Goal: Information Seeking & Learning: Learn about a topic

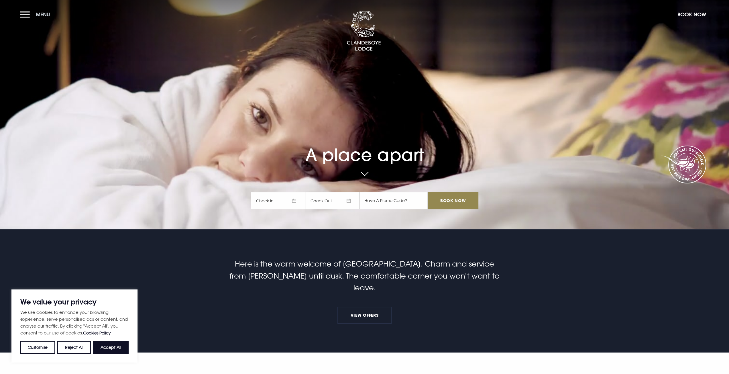
click at [25, 15] on button "Menu" at bounding box center [36, 14] width 33 height 12
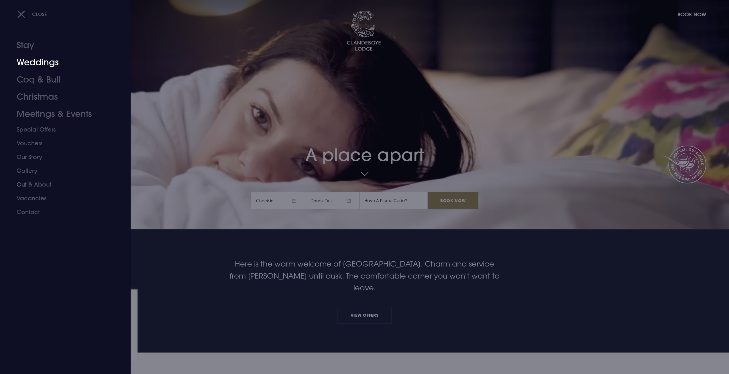
drag, startPoint x: 29, startPoint y: 61, endPoint x: 33, endPoint y: 64, distance: 4.5
click at [29, 61] on link "Weddings" at bounding box center [62, 62] width 90 height 17
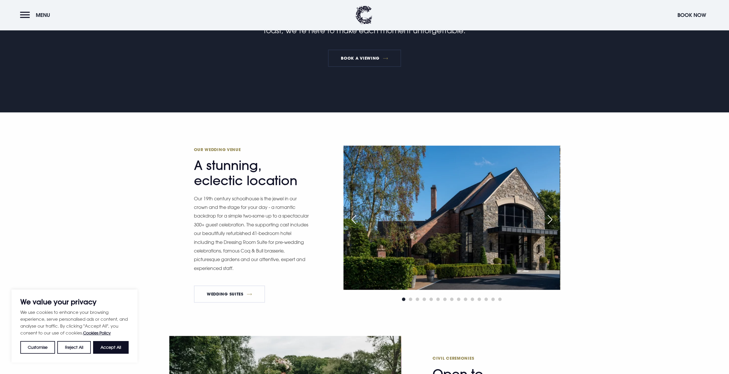
scroll to position [344, 0]
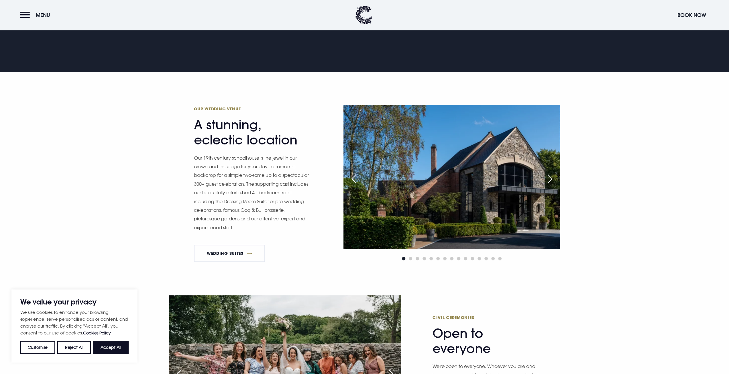
click at [551, 177] on div "Next slide" at bounding box center [550, 178] width 14 height 13
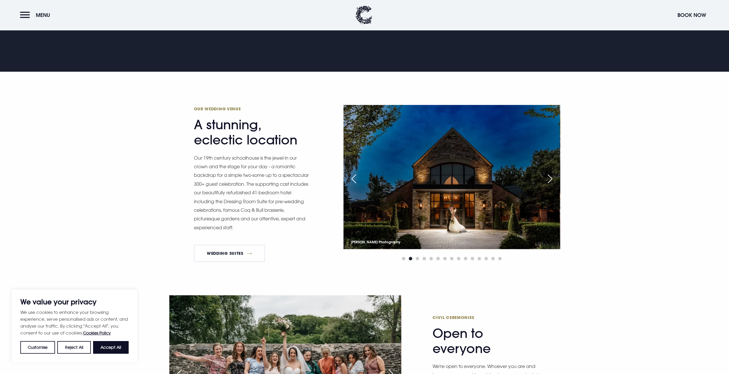
click at [551, 177] on div "Next slide" at bounding box center [550, 178] width 14 height 13
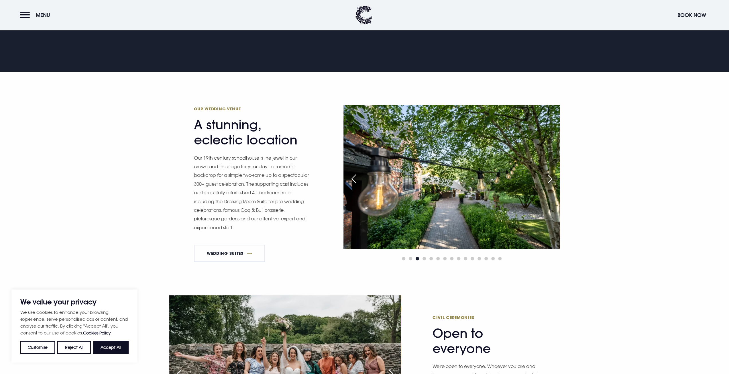
click at [551, 177] on div "Next slide" at bounding box center [550, 178] width 14 height 13
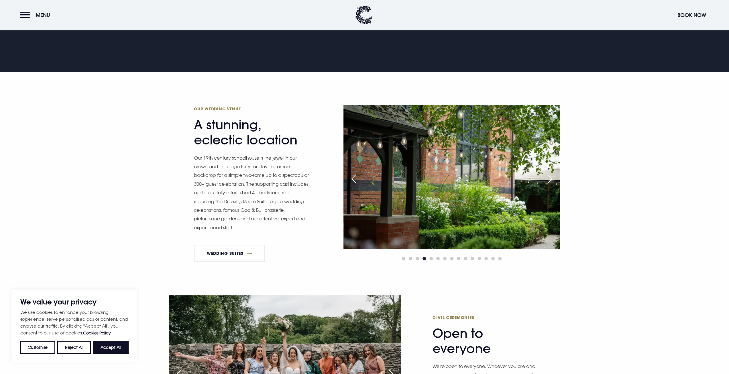
click at [551, 177] on div "Next slide" at bounding box center [550, 178] width 14 height 13
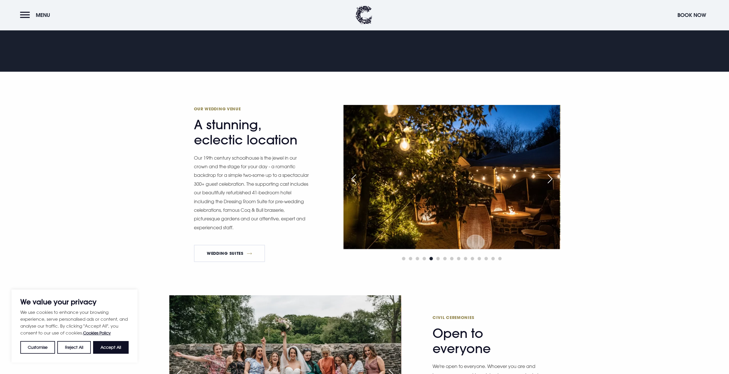
click at [551, 177] on div "Next slide" at bounding box center [550, 178] width 14 height 13
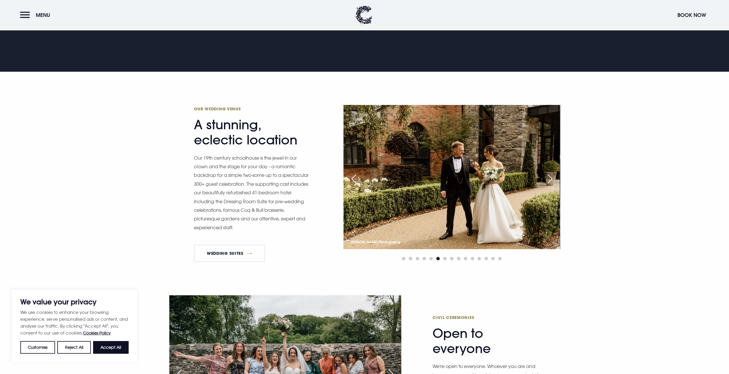
click at [551, 177] on div "Next slide" at bounding box center [550, 178] width 14 height 13
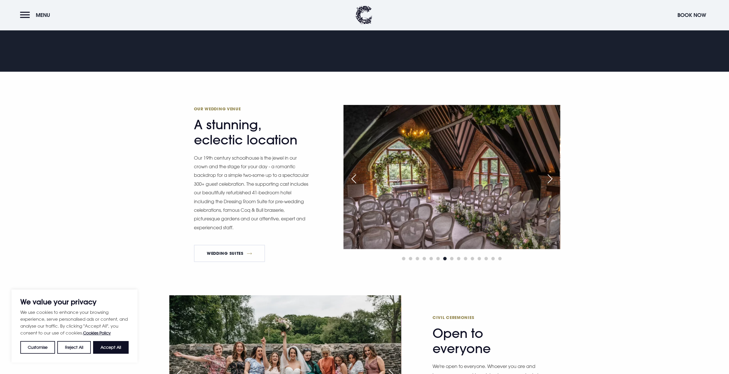
click at [551, 177] on div "Next slide" at bounding box center [550, 178] width 14 height 13
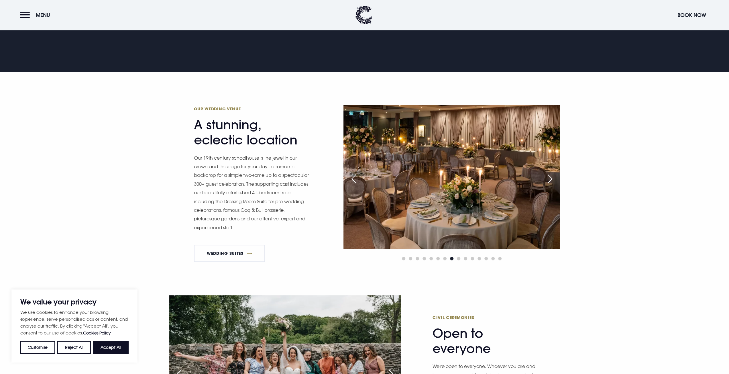
click at [551, 177] on div "Next slide" at bounding box center [550, 178] width 14 height 13
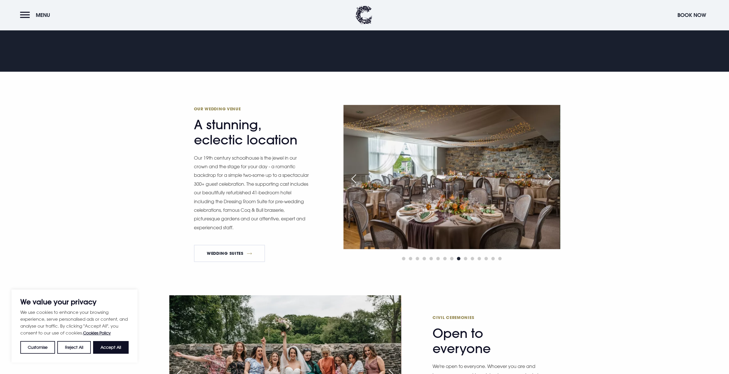
click at [551, 177] on div "Next slide" at bounding box center [550, 178] width 14 height 13
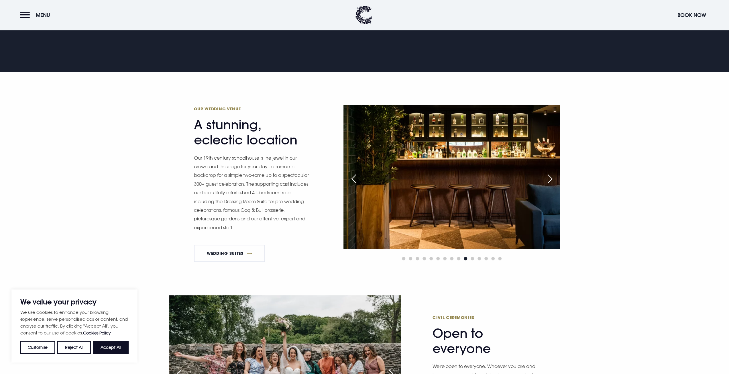
click at [551, 177] on div "Next slide" at bounding box center [550, 178] width 14 height 13
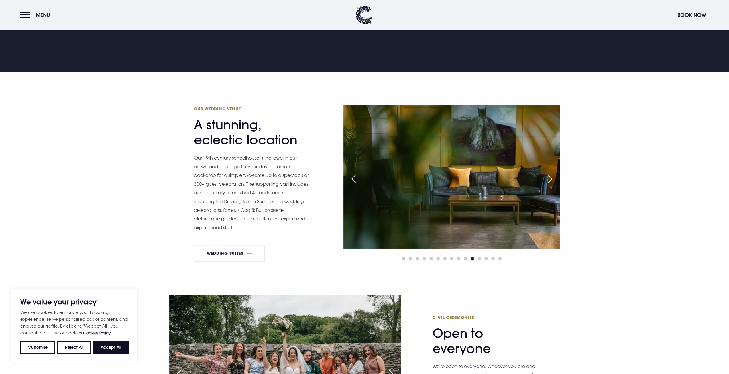
click at [551, 177] on div "Next slide" at bounding box center [550, 178] width 14 height 13
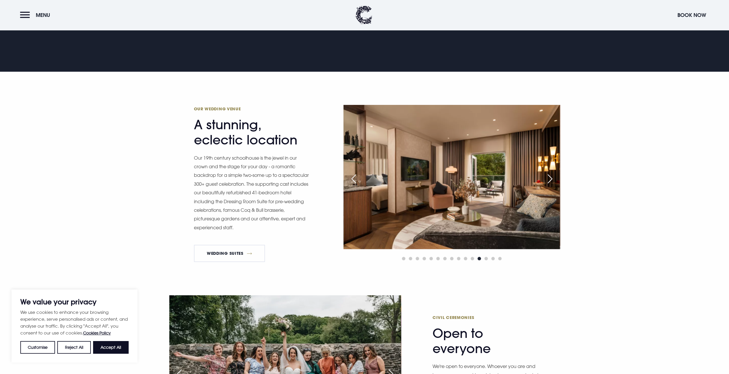
click at [551, 177] on div "Next slide" at bounding box center [550, 178] width 14 height 13
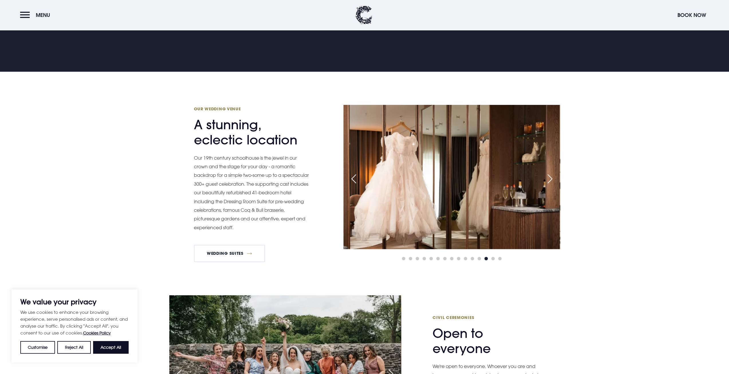
click at [551, 177] on div "Next slide" at bounding box center [550, 178] width 14 height 13
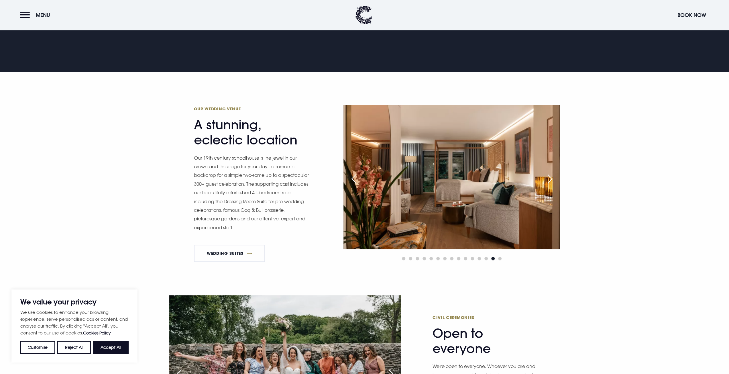
click at [551, 177] on div "Next slide" at bounding box center [550, 178] width 14 height 13
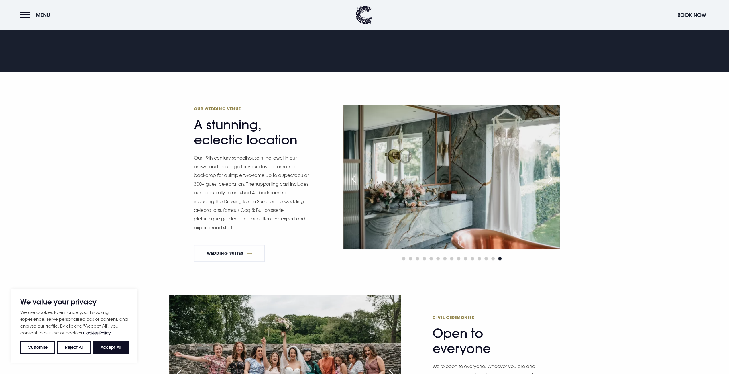
click at [551, 177] on div "Next slide" at bounding box center [550, 178] width 14 height 13
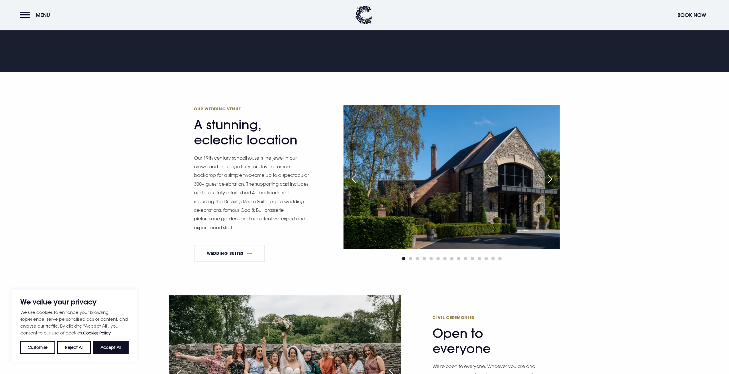
click at [551, 177] on div "Next slide" at bounding box center [550, 178] width 14 height 13
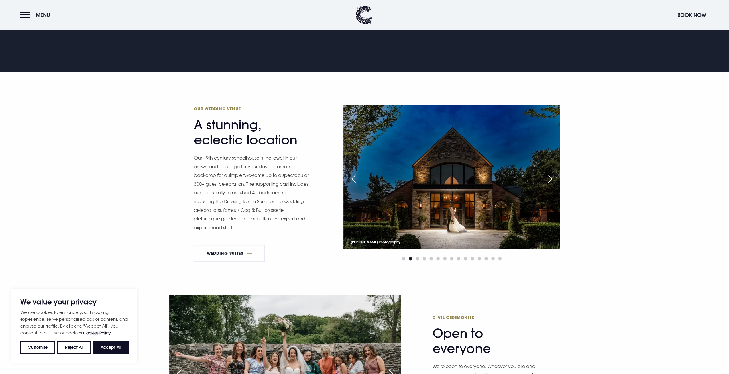
click at [551, 177] on div "Next slide" at bounding box center [550, 178] width 14 height 13
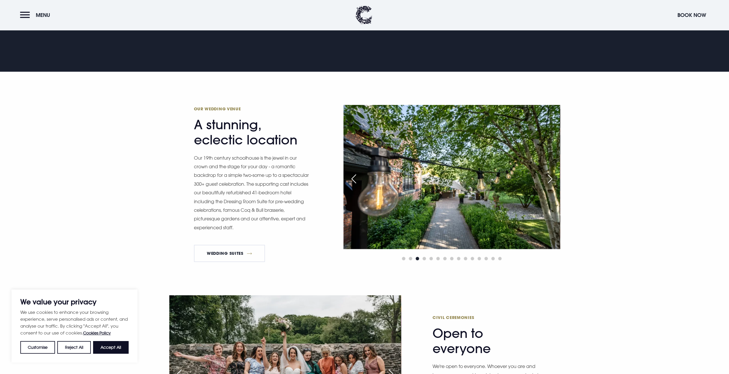
click at [551, 177] on div "Next slide" at bounding box center [550, 178] width 14 height 13
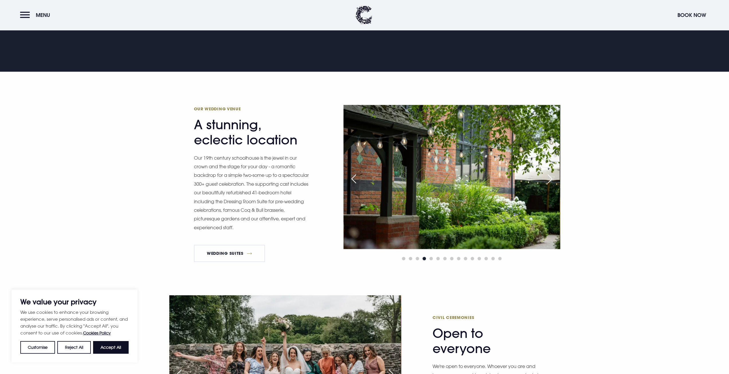
click at [551, 177] on div "Next slide" at bounding box center [550, 178] width 14 height 13
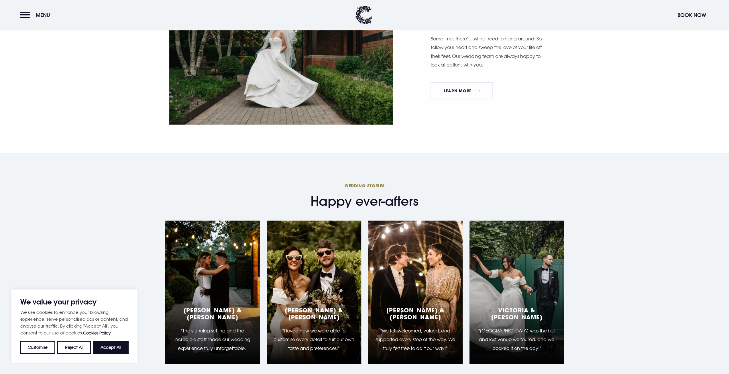
scroll to position [1689, 0]
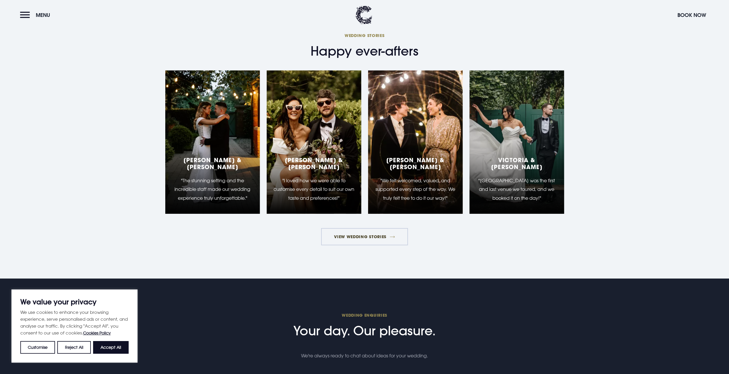
click at [352, 238] on link "View Wedding Stories" at bounding box center [364, 236] width 87 height 17
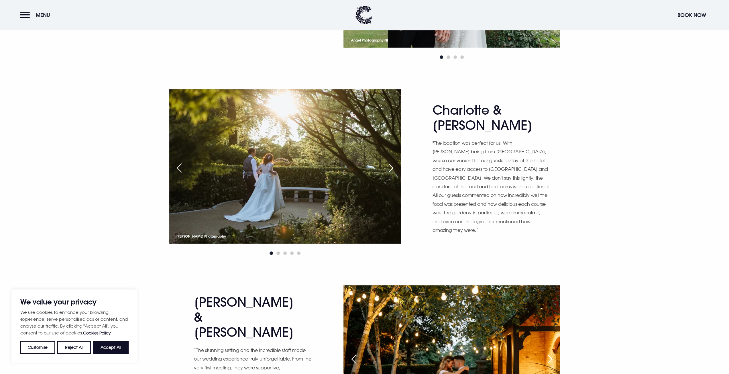
scroll to position [687, 0]
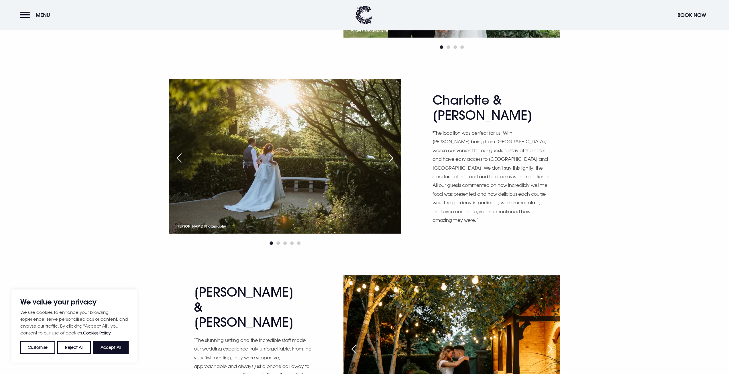
click at [393, 156] on div "Next slide" at bounding box center [391, 157] width 14 height 13
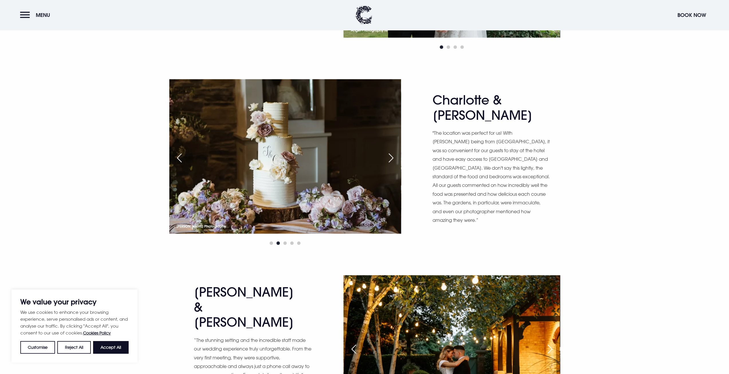
click at [393, 156] on div "Next slide" at bounding box center [391, 157] width 14 height 13
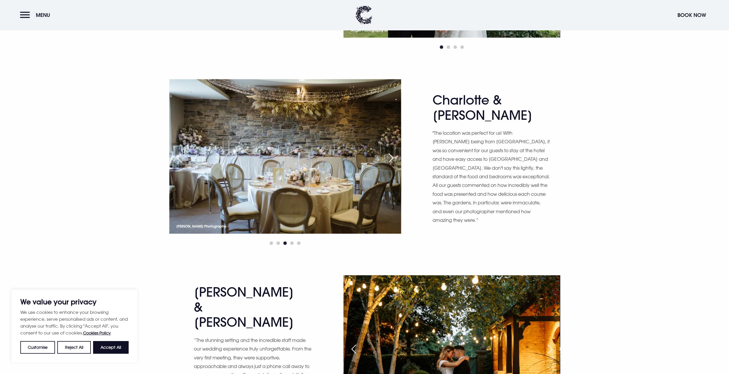
click at [393, 156] on div "Next slide" at bounding box center [391, 157] width 14 height 13
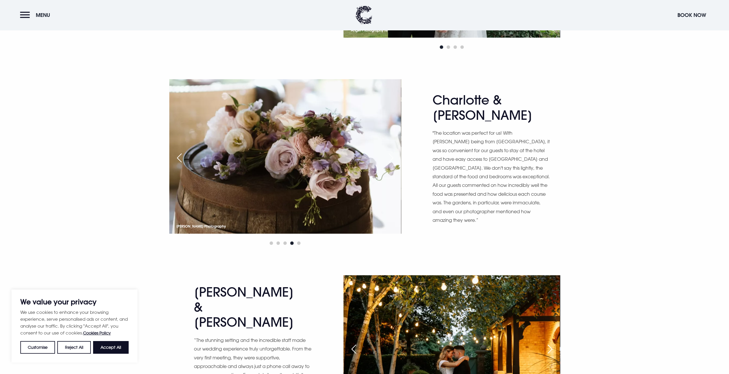
click at [393, 155] on div "Next slide" at bounding box center [391, 157] width 14 height 13
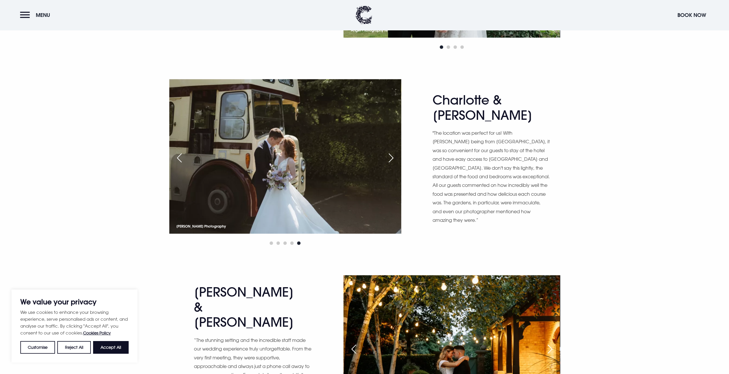
click at [393, 155] on div "Next slide" at bounding box center [391, 157] width 14 height 13
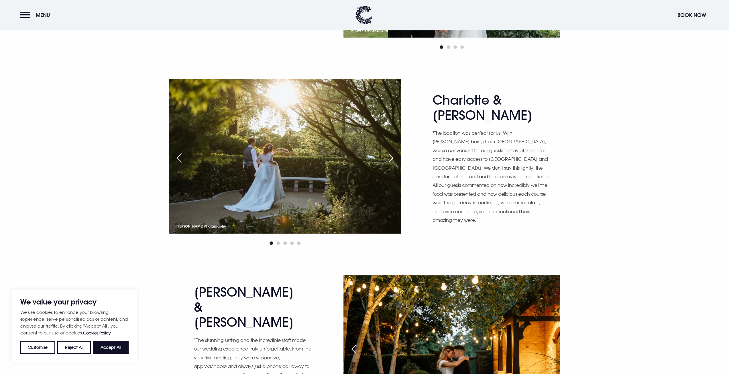
click at [393, 155] on div "Next slide" at bounding box center [391, 157] width 14 height 13
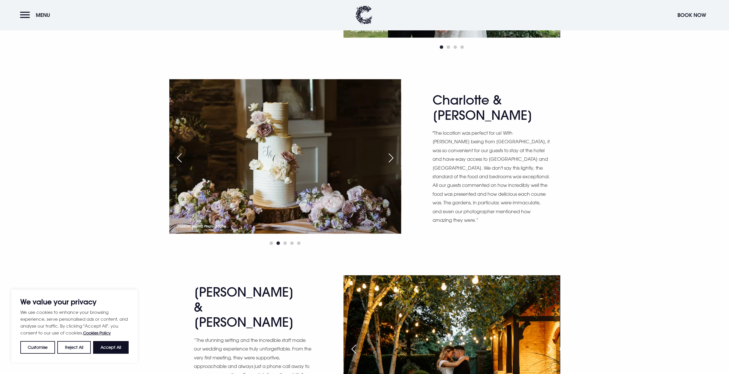
click at [393, 155] on div "Next slide" at bounding box center [391, 157] width 14 height 13
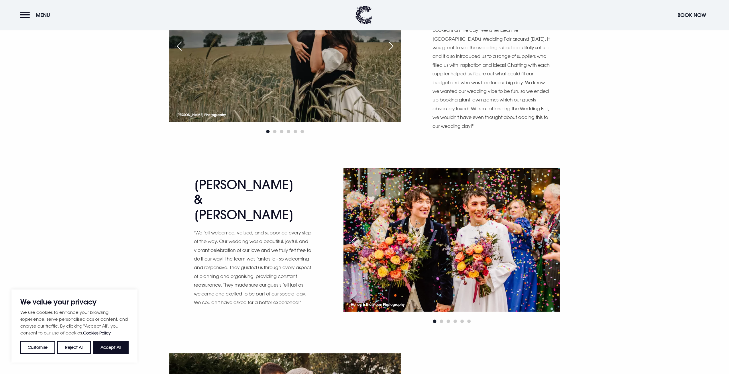
scroll to position [2061, 0]
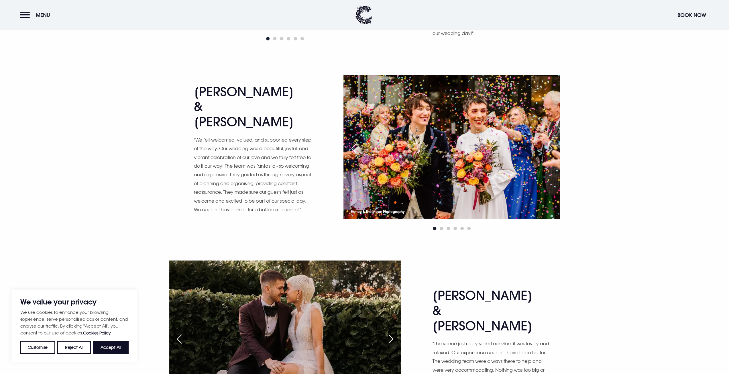
click at [549, 142] on div "Next slide" at bounding box center [550, 148] width 14 height 13
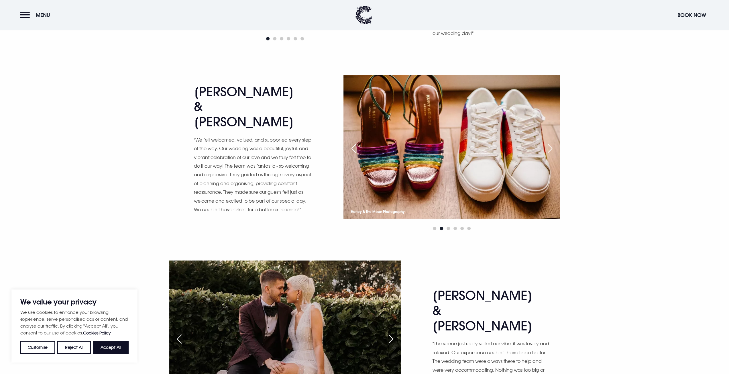
click at [549, 142] on div "Next slide" at bounding box center [550, 148] width 14 height 13
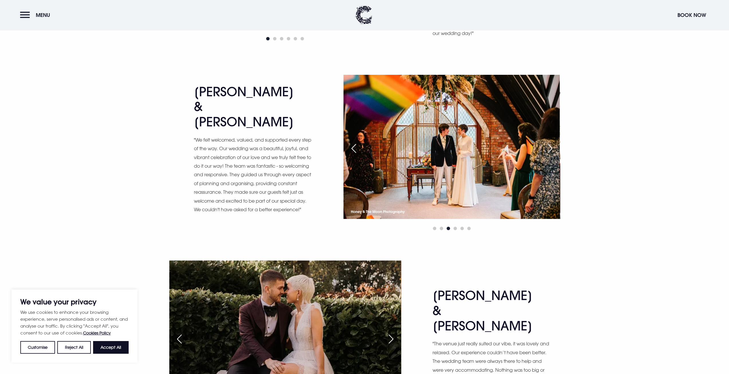
click at [549, 142] on div "Next slide" at bounding box center [550, 148] width 14 height 13
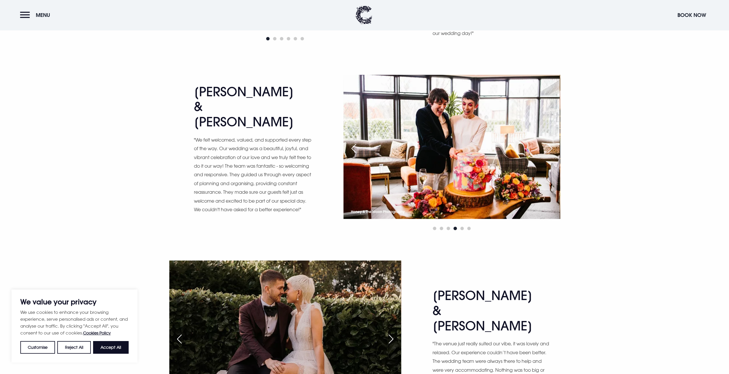
click at [549, 142] on div "Next slide" at bounding box center [550, 148] width 14 height 13
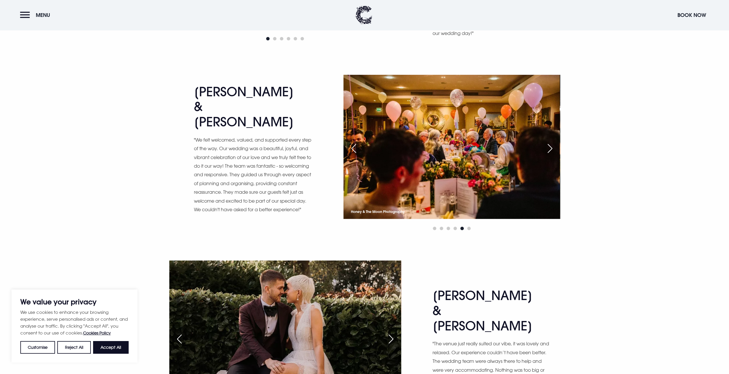
click at [549, 142] on div "Next slide" at bounding box center [550, 148] width 14 height 13
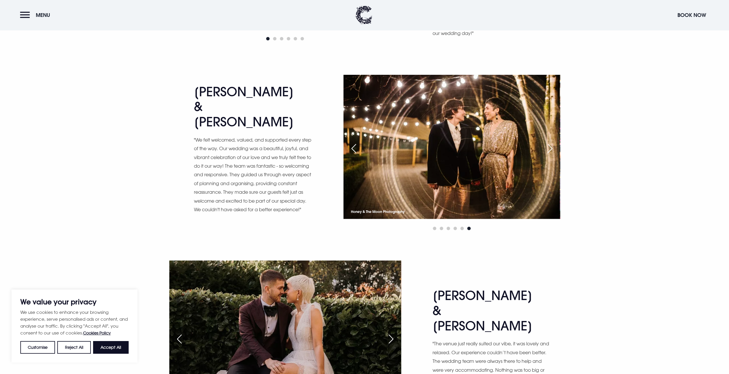
click at [549, 142] on div "Next slide" at bounding box center [550, 148] width 14 height 13
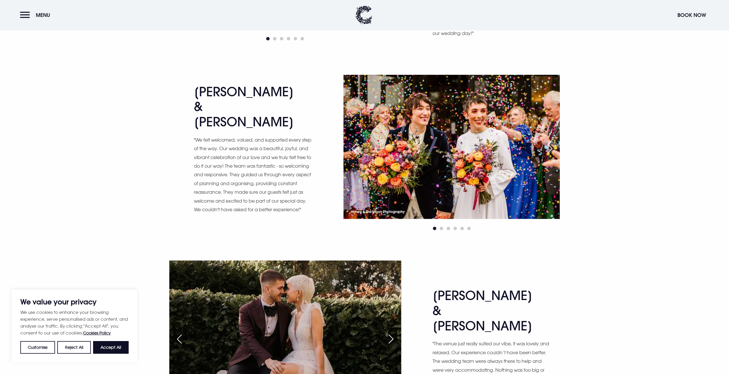
click at [549, 142] on div "Next slide" at bounding box center [550, 148] width 14 height 13
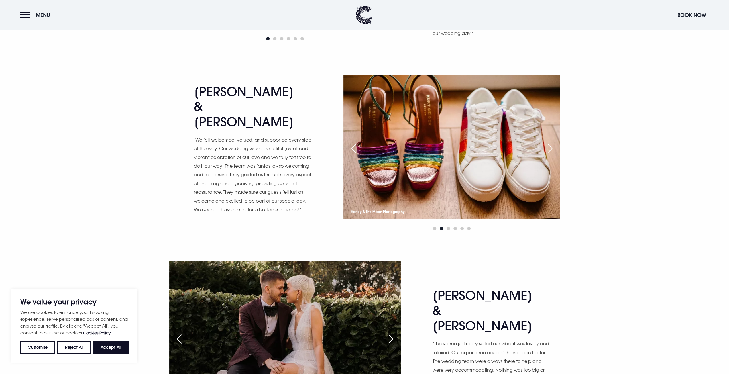
click at [549, 142] on div "Next slide" at bounding box center [550, 148] width 14 height 13
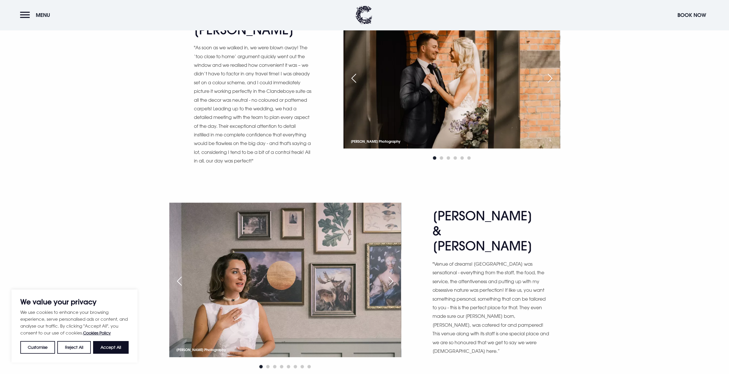
scroll to position [2605, 0]
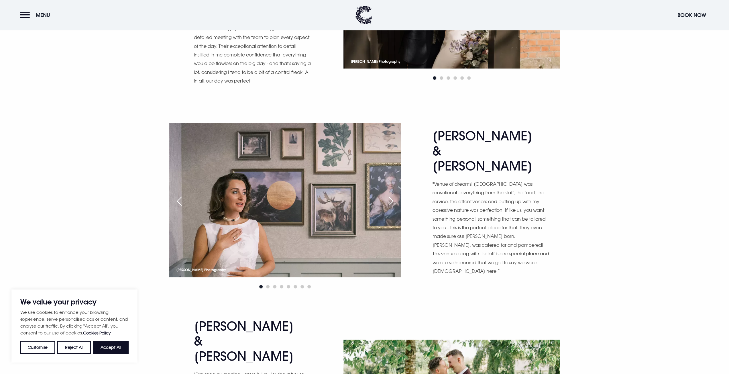
click at [389, 195] on div "Next slide" at bounding box center [391, 201] width 14 height 13
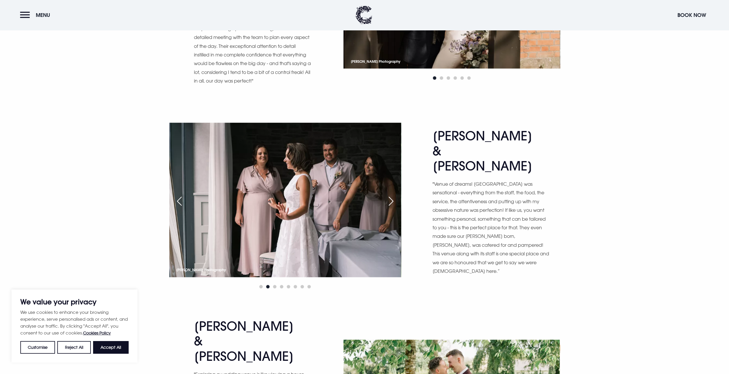
click at [390, 195] on div "Next slide" at bounding box center [391, 201] width 14 height 13
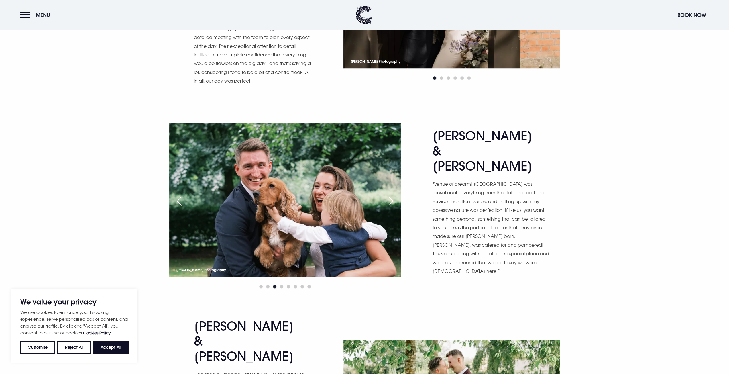
click at [390, 195] on div "Next slide" at bounding box center [391, 201] width 14 height 13
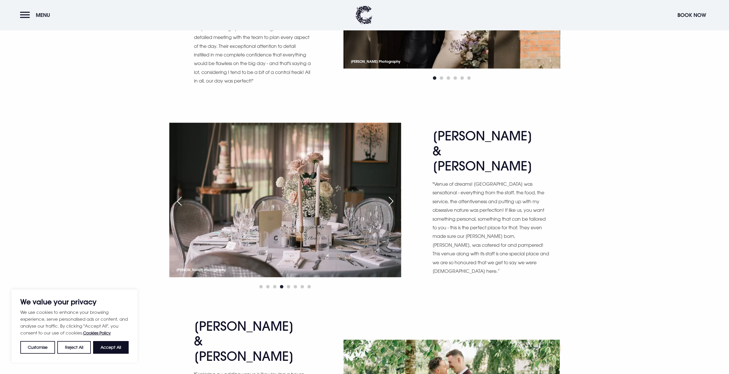
click at [390, 195] on div "Next slide" at bounding box center [391, 201] width 14 height 13
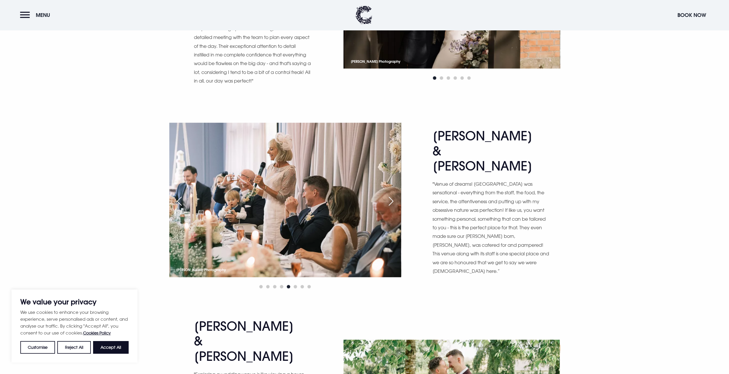
click at [390, 195] on div "Next slide" at bounding box center [391, 201] width 14 height 13
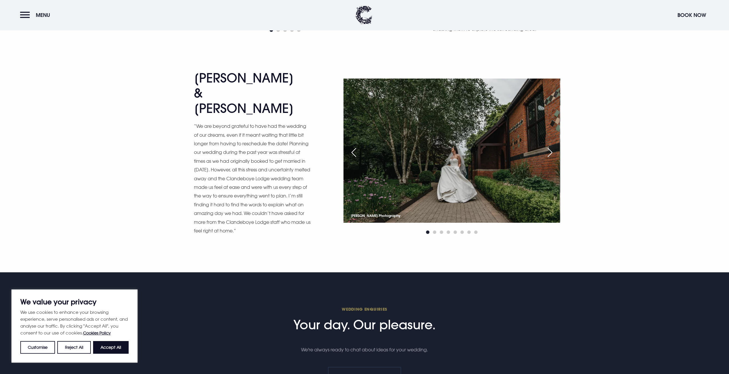
scroll to position [4523, 0]
